Goal: Find specific page/section: Find specific page/section

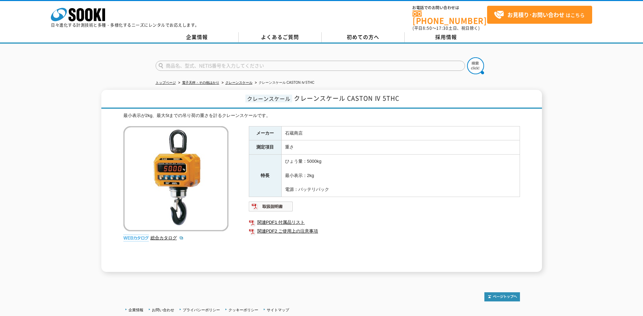
click at [297, 65] on input "text" at bounding box center [309, 66] width 309 height 10
type input "テストポンプ"
click at [467, 57] on button at bounding box center [475, 65] width 17 height 17
